Goal: Task Accomplishment & Management: Use online tool/utility

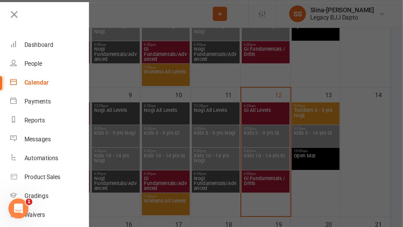
scroll to position [189, 0]
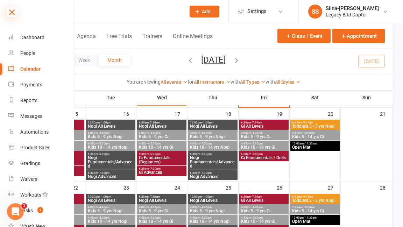
click at [10, 12] on icon at bounding box center [12, 12] width 10 height 10
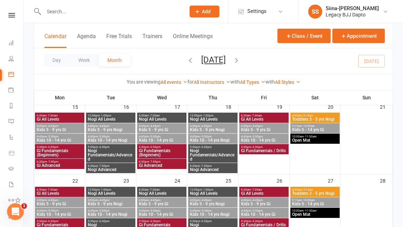
scroll to position [197, 0]
